Goal: Task Accomplishment & Management: Complete application form

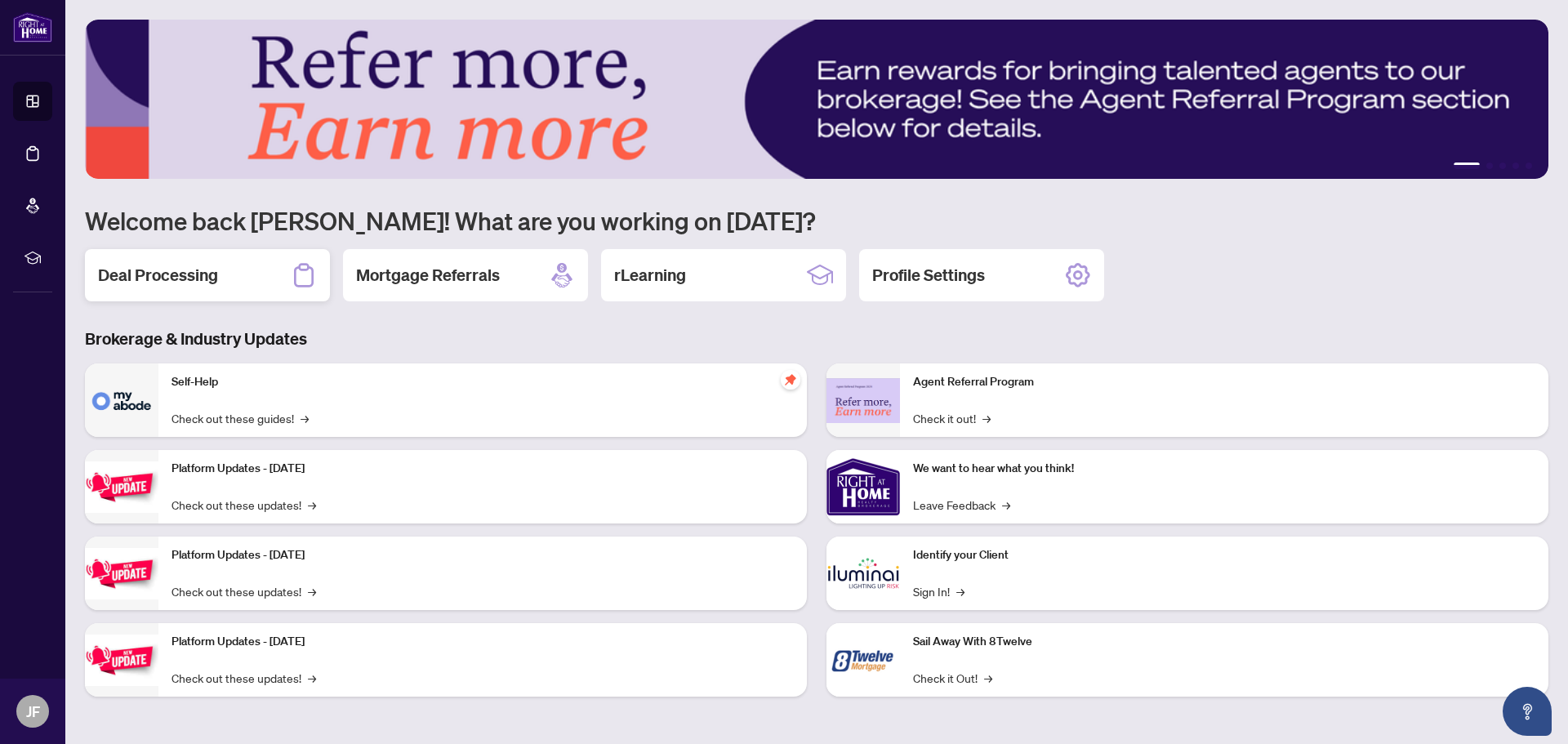
click at [192, 280] on h2 "Deal Processing" at bounding box center [158, 275] width 120 height 22
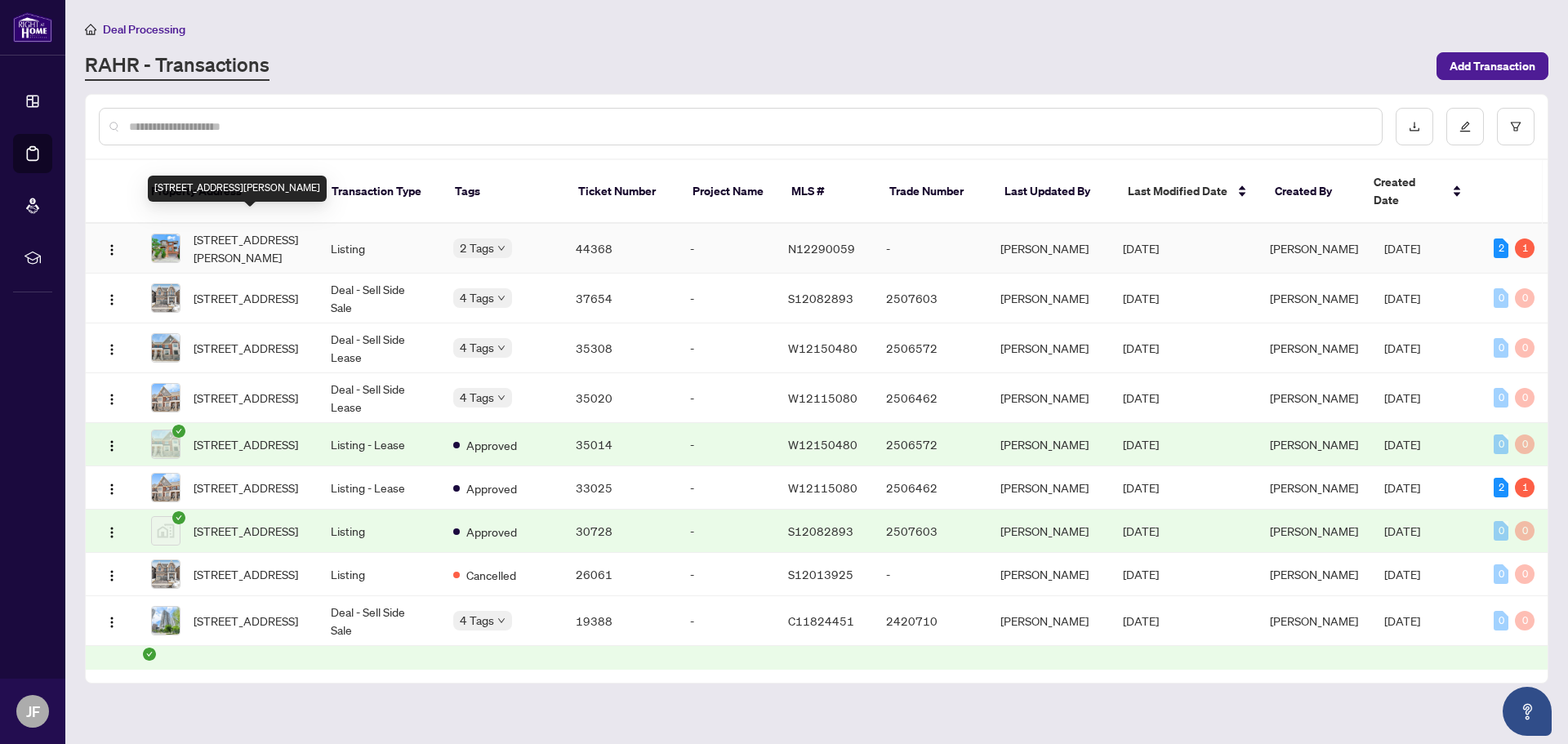
click at [248, 242] on span "[STREET_ADDRESS][PERSON_NAME]" at bounding box center [249, 247] width 111 height 36
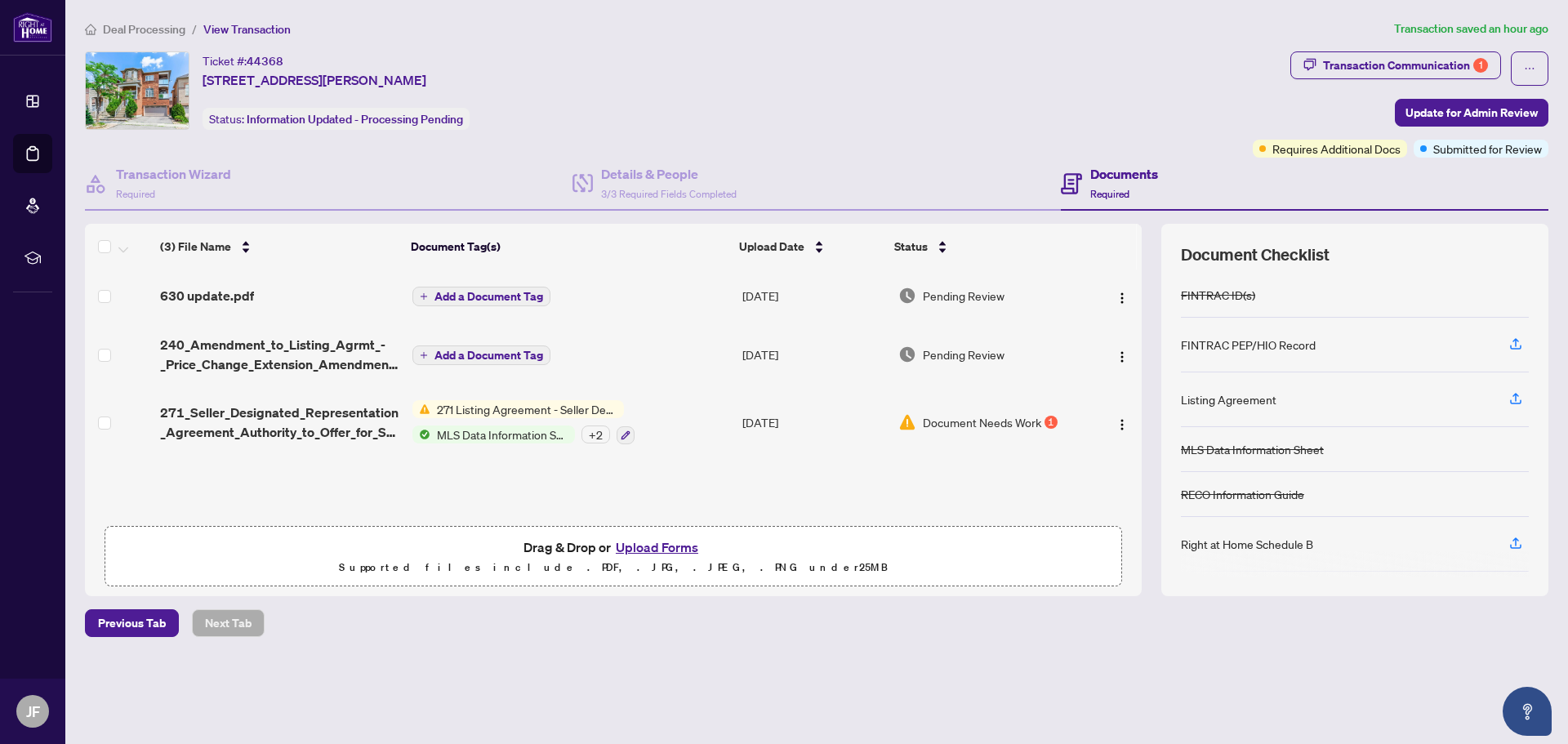
click at [658, 547] on button "Upload Forms" at bounding box center [656, 547] width 93 height 21
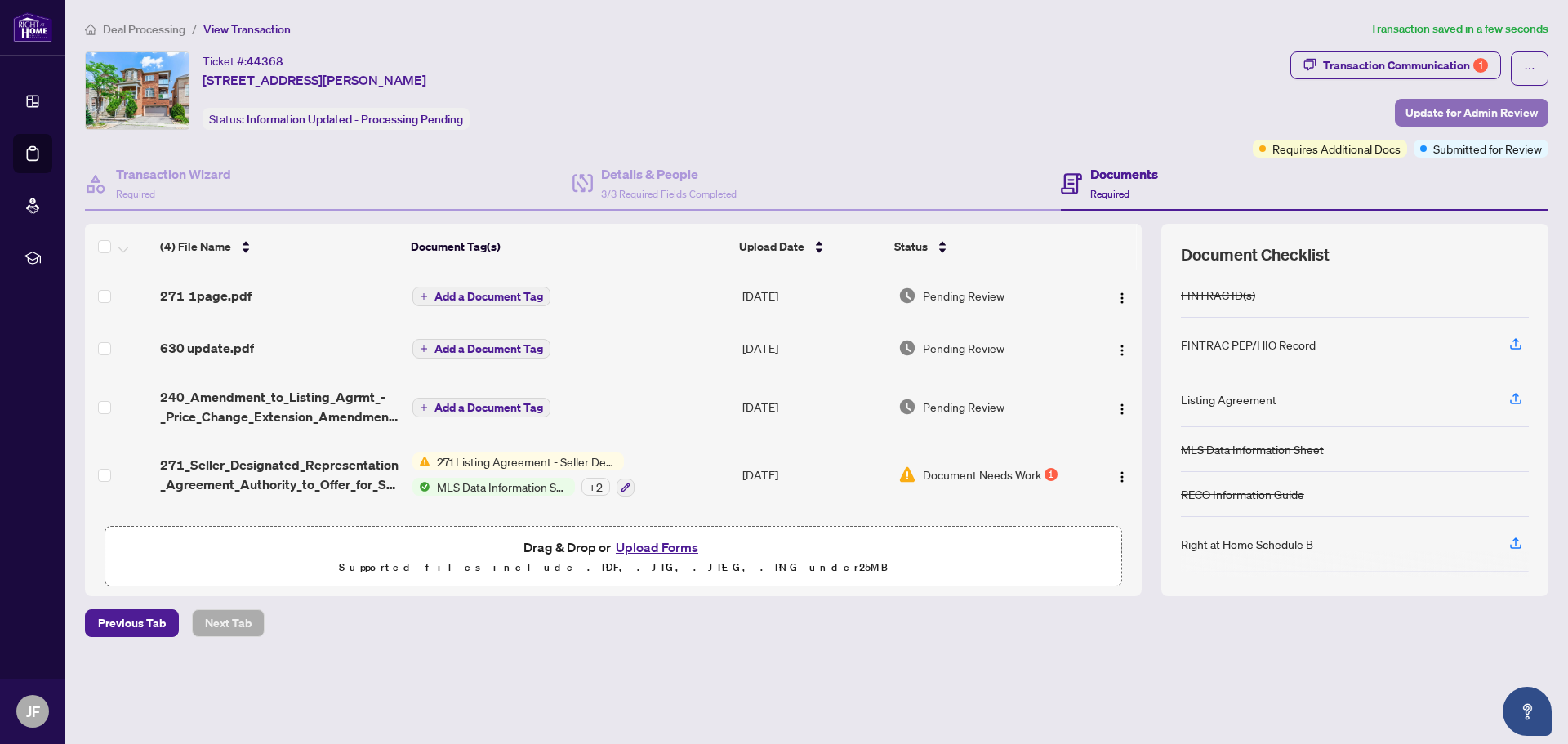
click at [1456, 108] on span "Update for Admin Review" at bounding box center [1472, 112] width 132 height 26
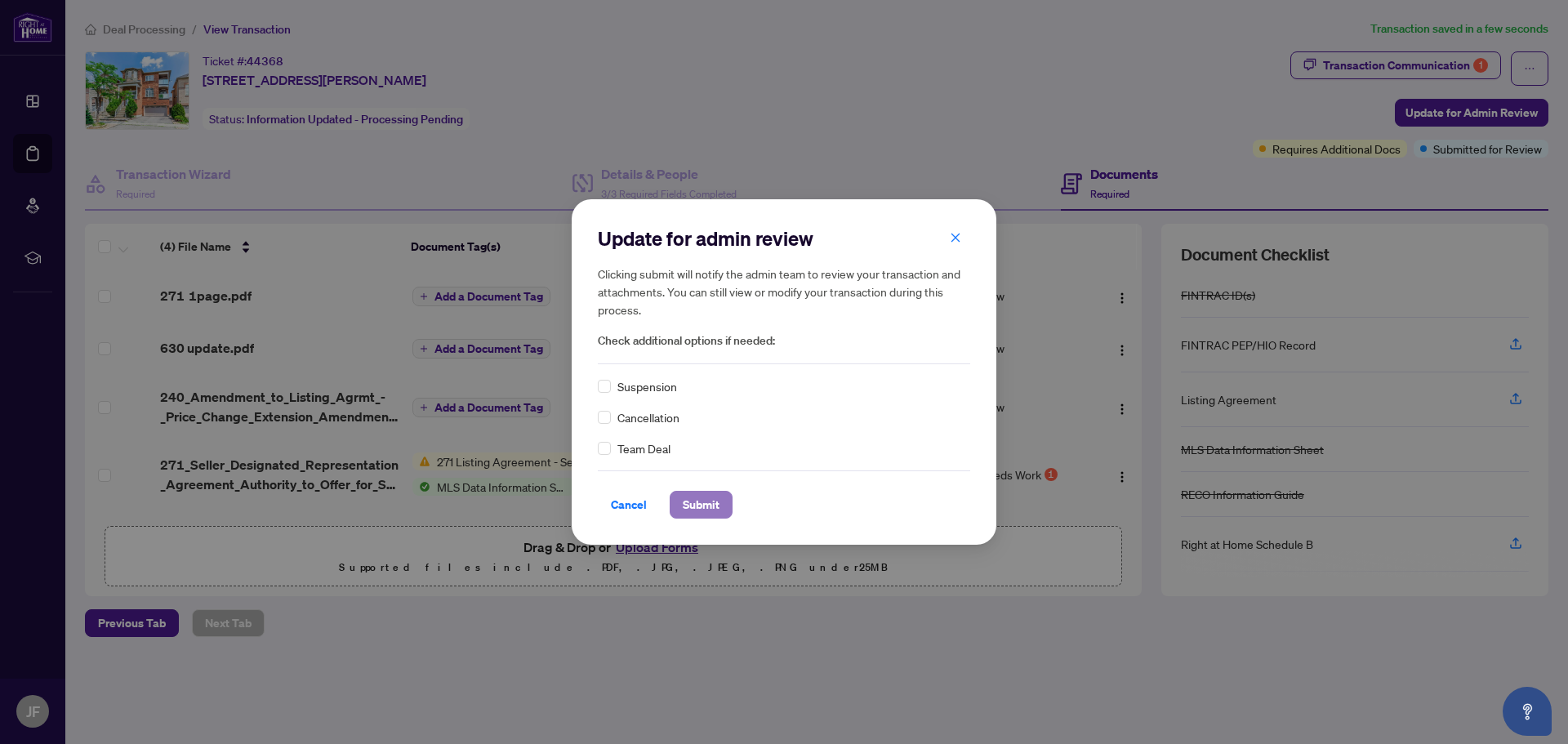
click at [694, 502] on span "Submit" at bounding box center [701, 504] width 37 height 26
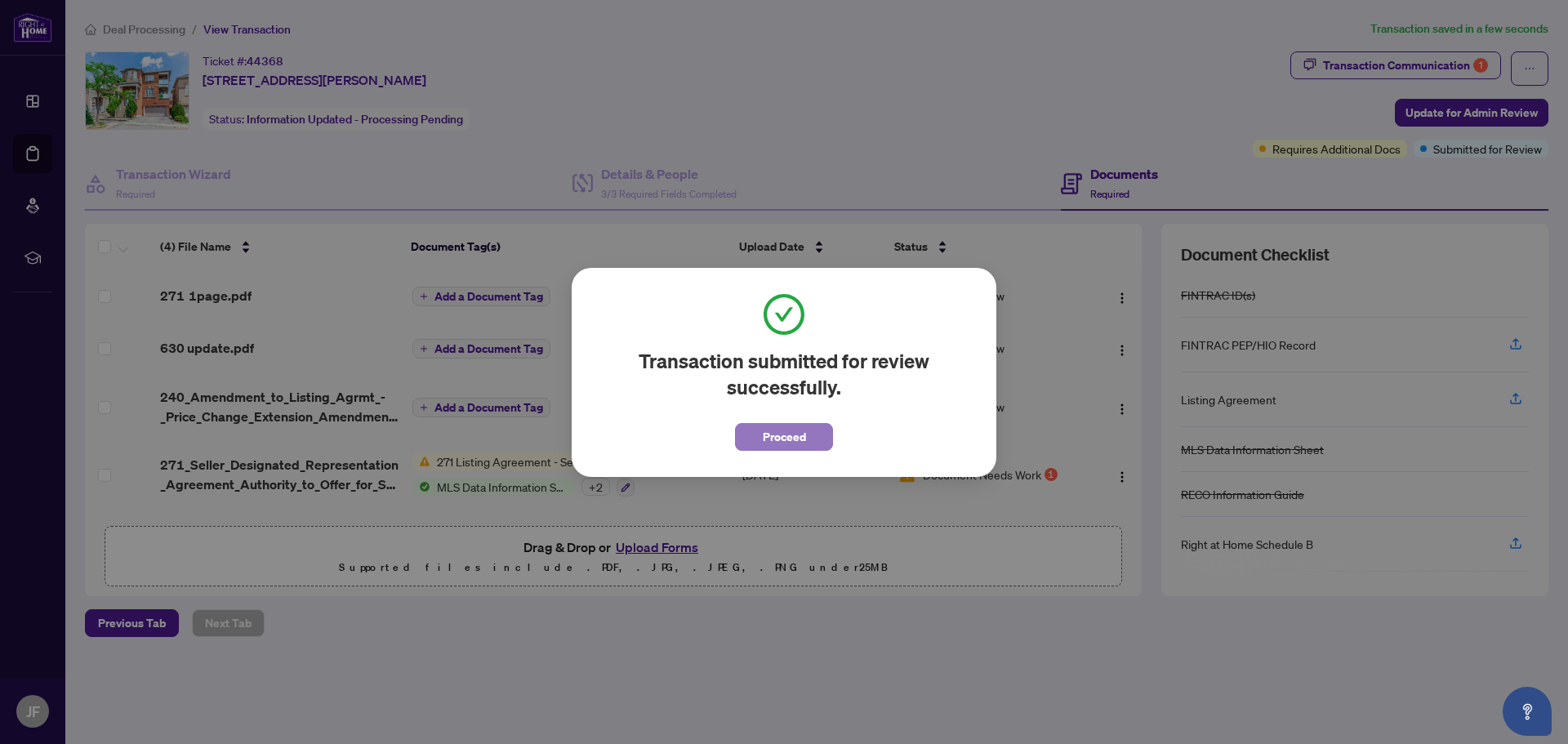
click at [800, 446] on span "Proceed" at bounding box center [784, 436] width 43 height 26
